Goal: Transaction & Acquisition: Subscribe to service/newsletter

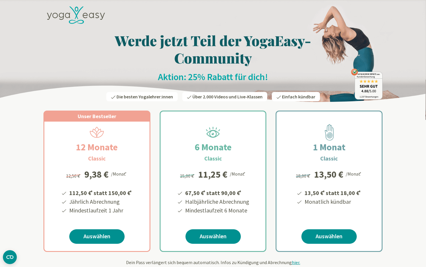
click at [85, 14] on icon at bounding box center [76, 15] width 58 height 18
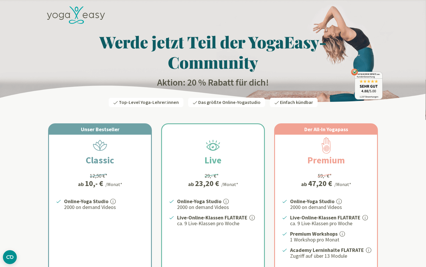
click at [64, 16] on icon at bounding box center [76, 15] width 58 height 18
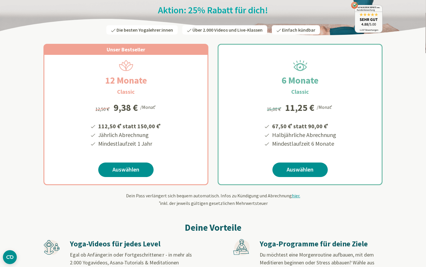
scroll to position [70, 0]
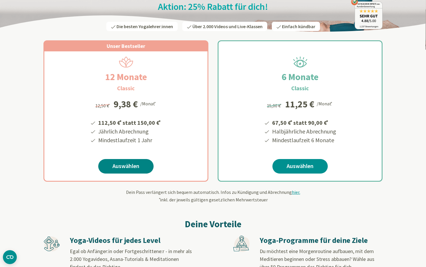
click at [125, 165] on link "Auswählen" at bounding box center [125, 166] width 55 height 14
